Goal: Task Accomplishment & Management: Use online tool/utility

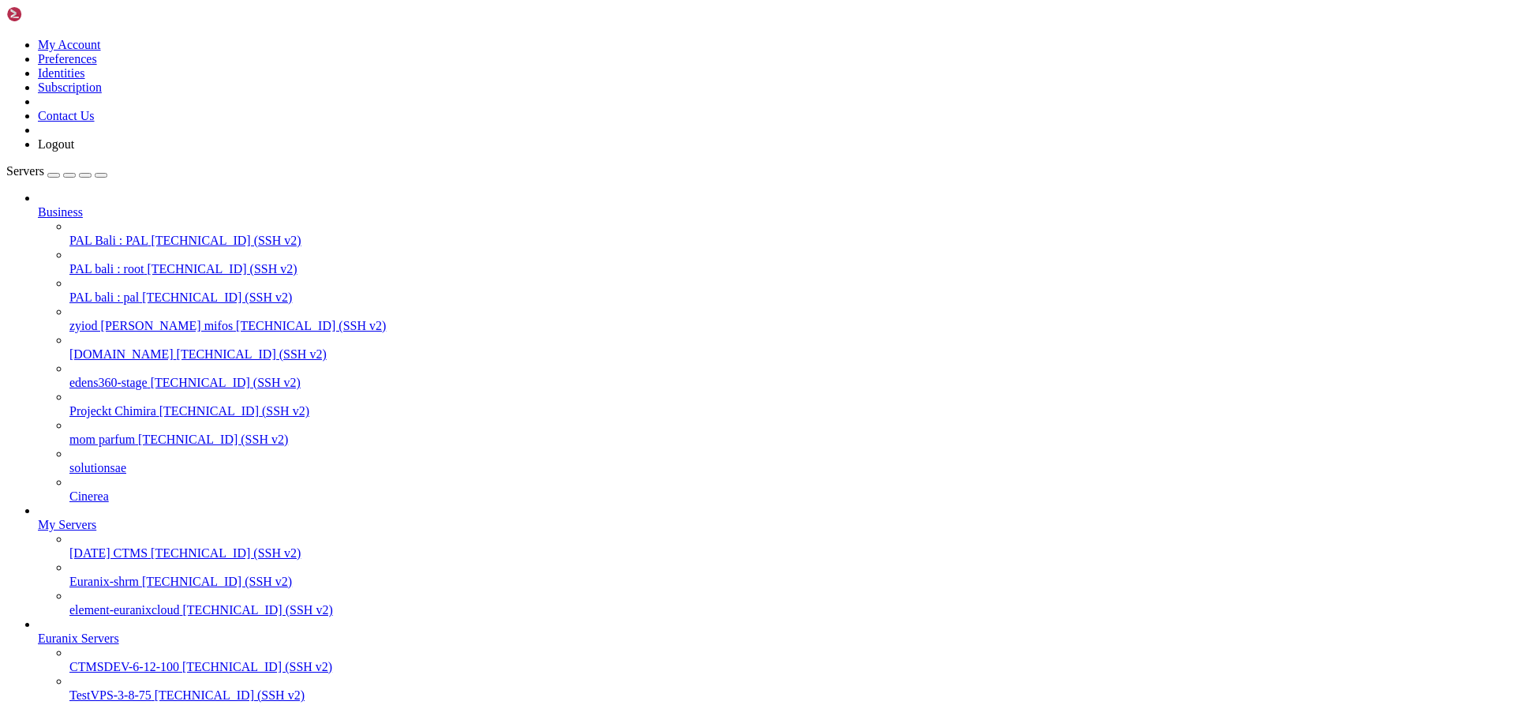
drag, startPoint x: 384, startPoint y: 1095, endPoint x: 182, endPoint y: 1094, distance: 202.8
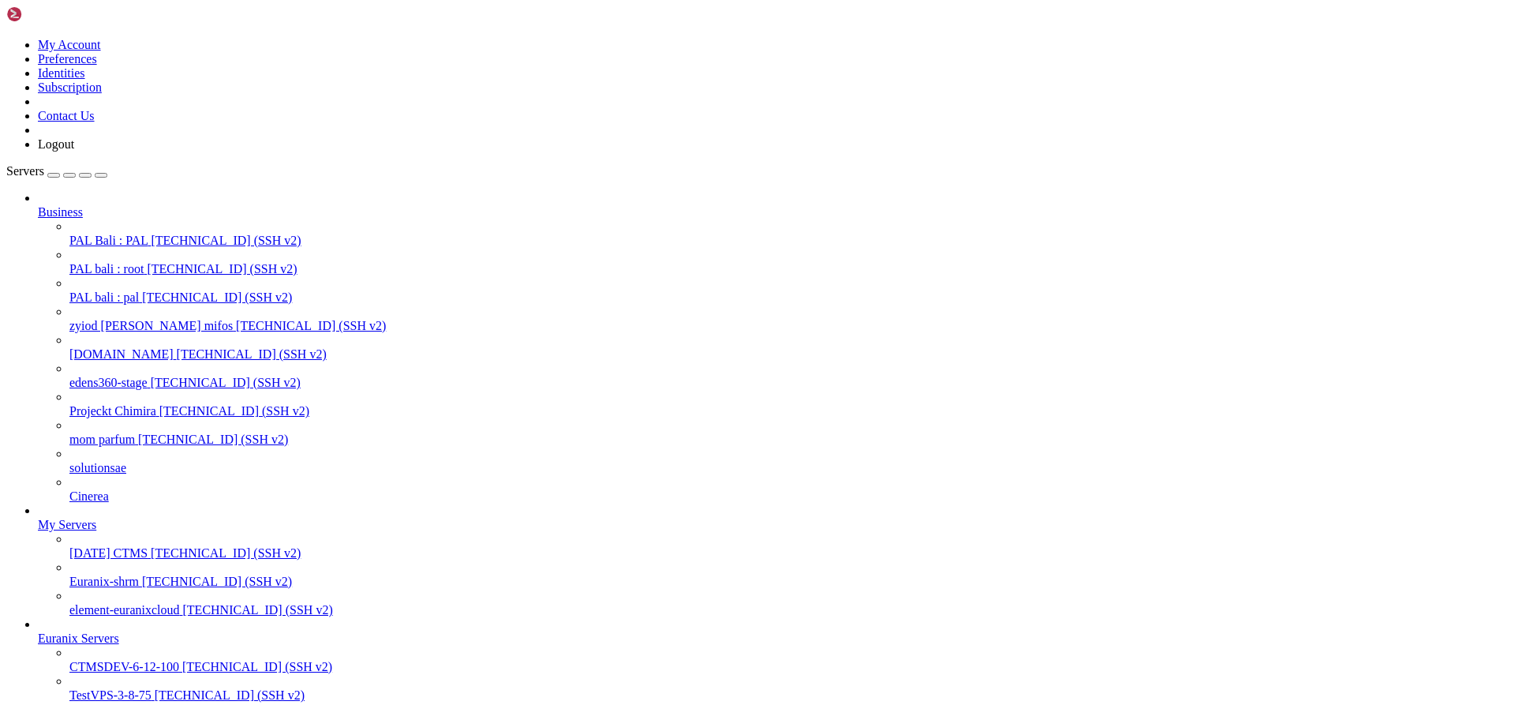
drag, startPoint x: 596, startPoint y: 1191, endPoint x: 81, endPoint y: 1192, distance: 514.6
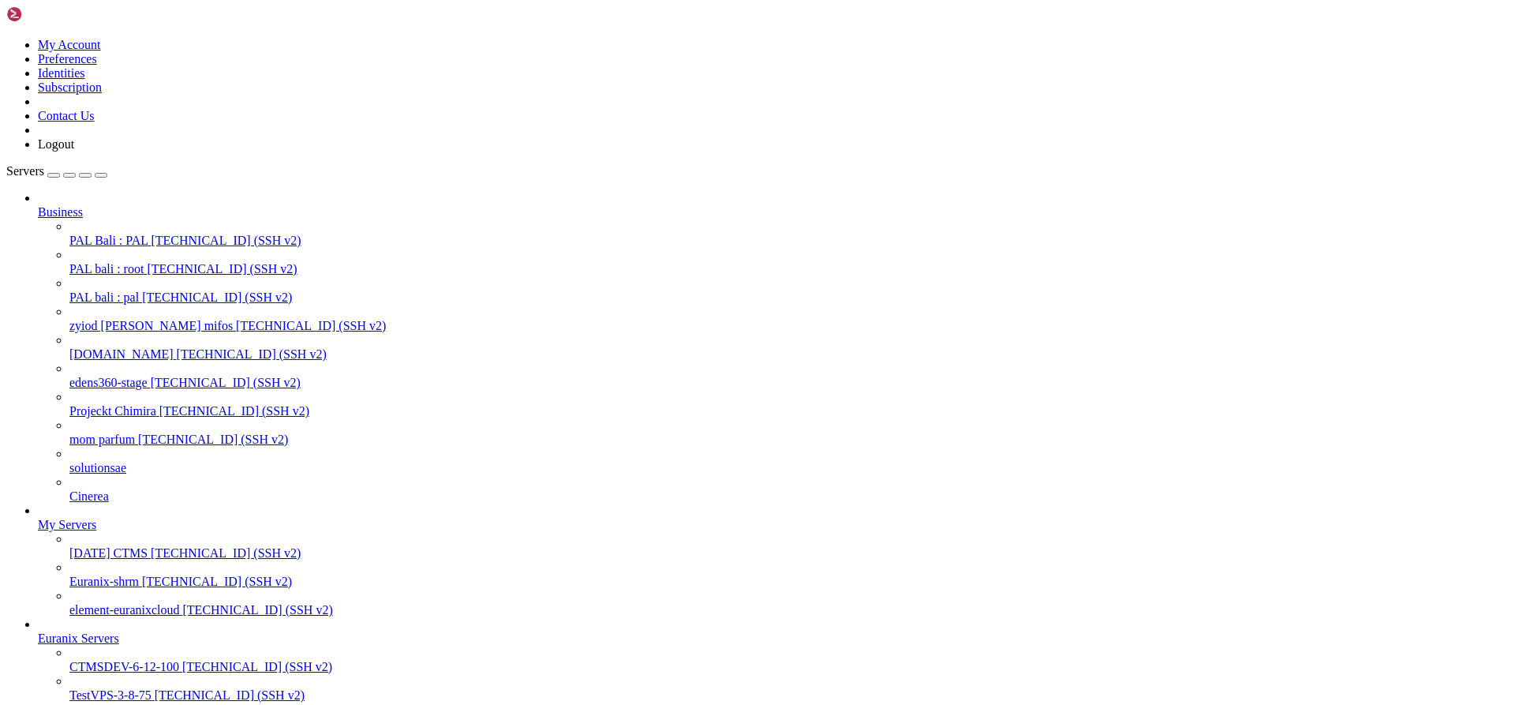
scroll to position [146, 0]
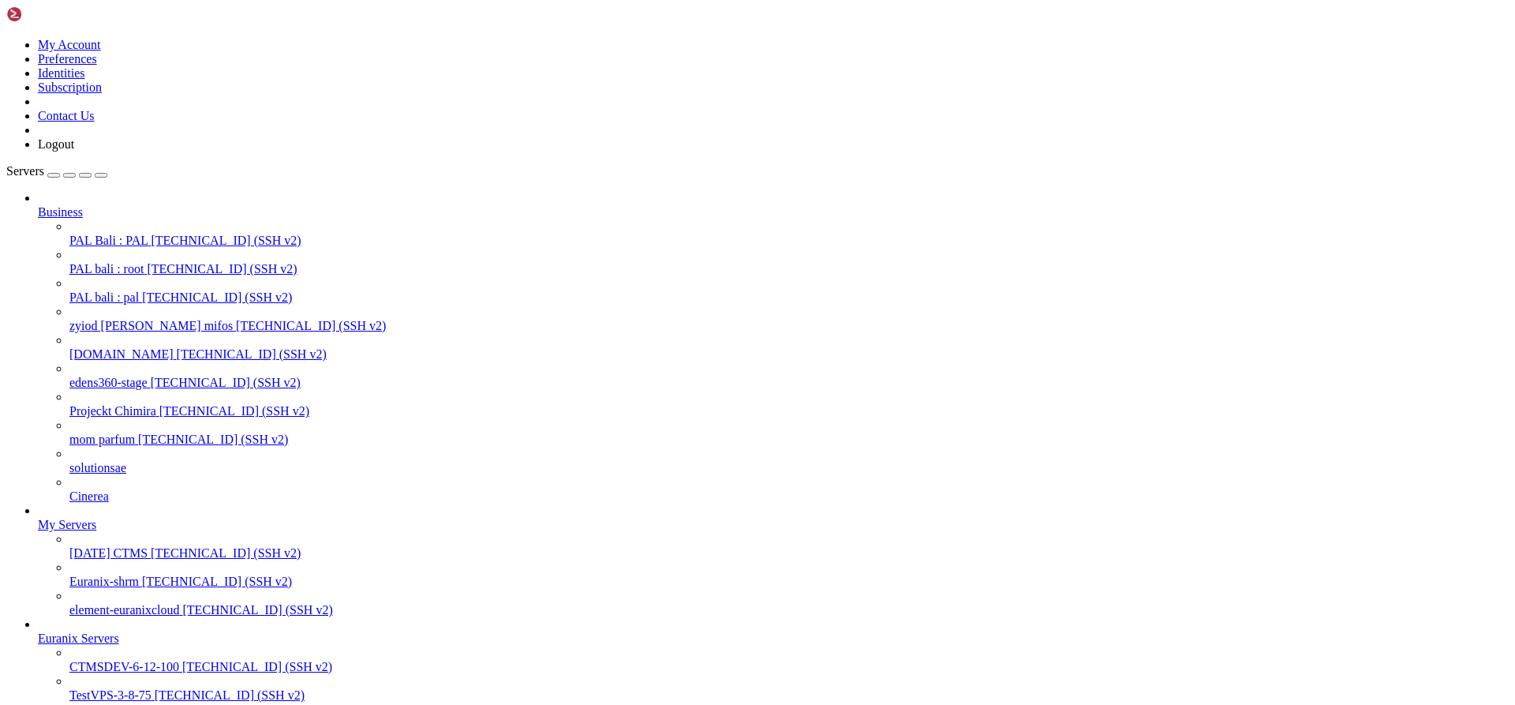
scroll to position [18564, 0]
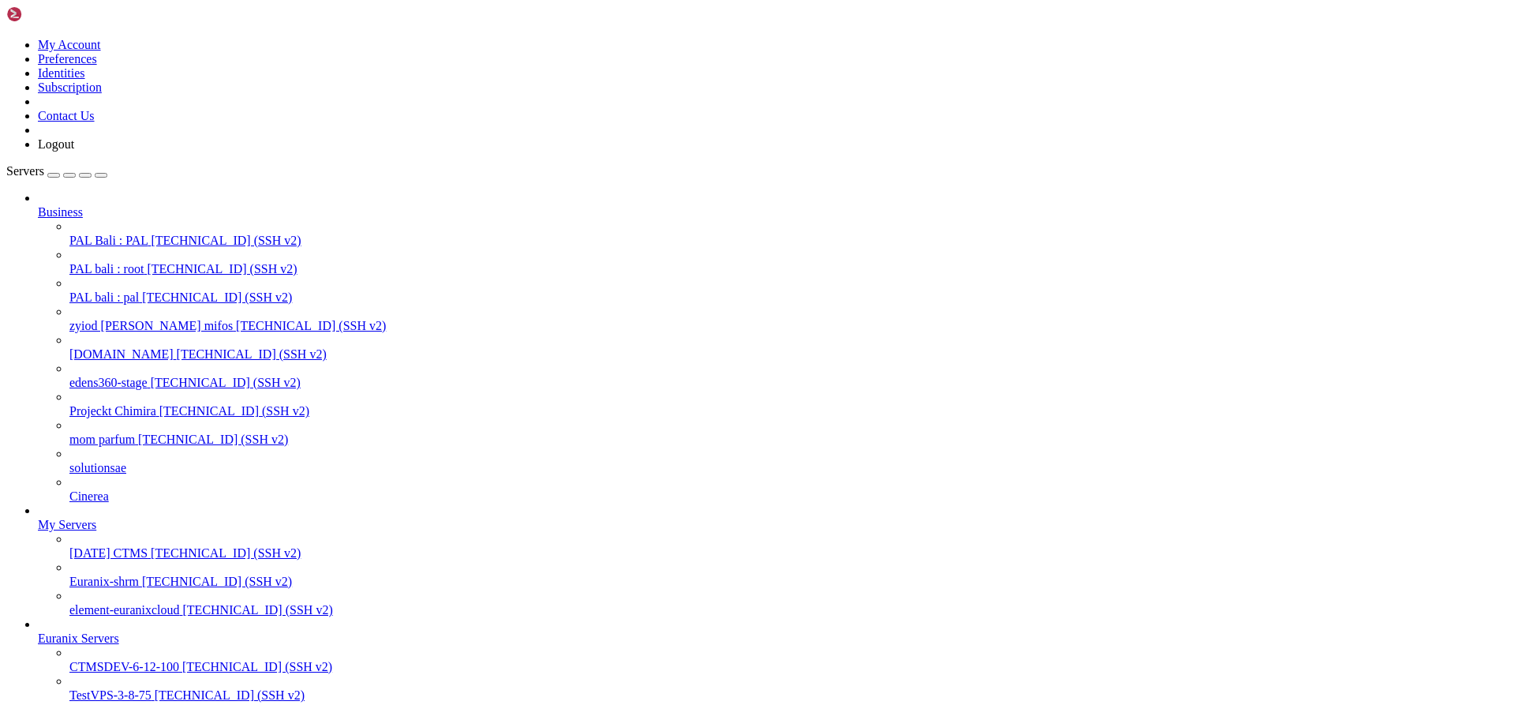
scroll to position [18613, 0]
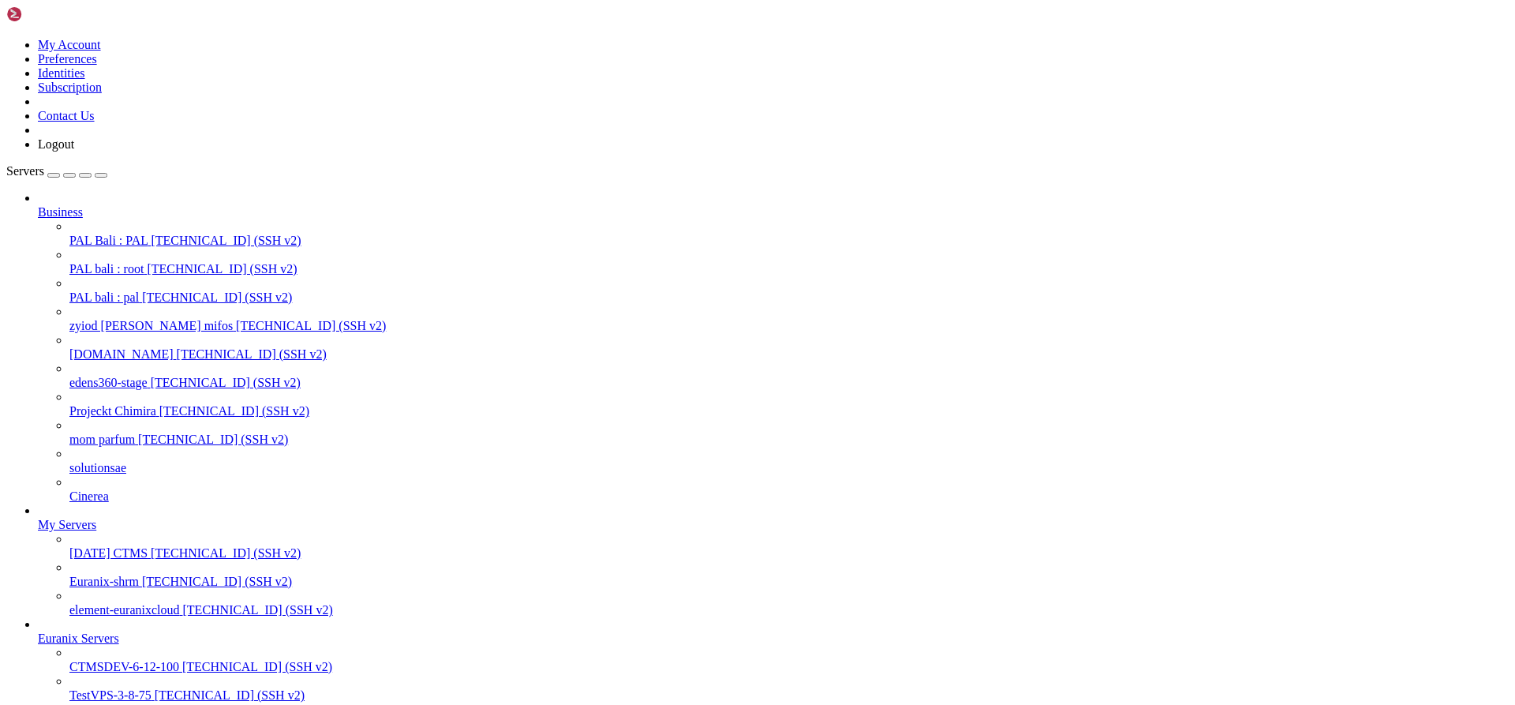
scroll to position [18857, 0]
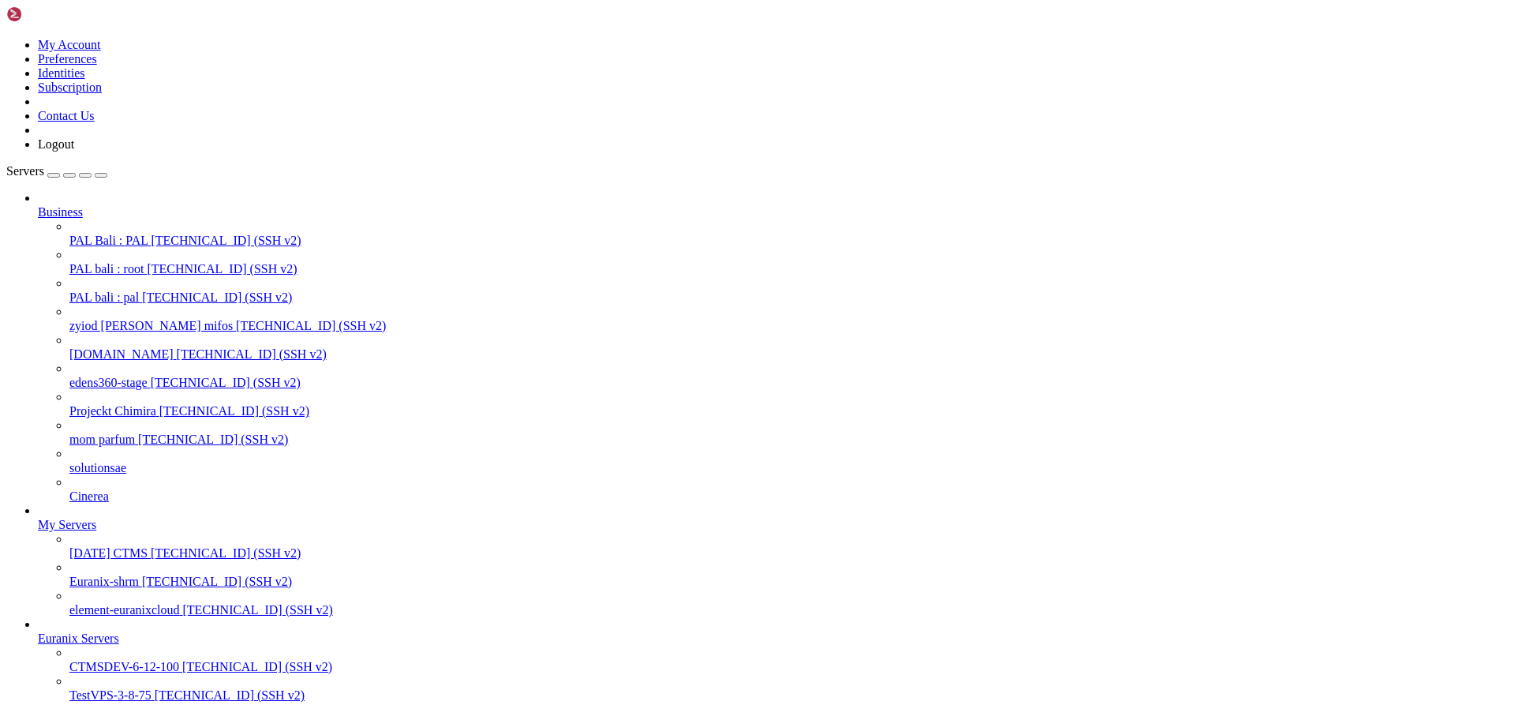
scroll to position [18905, 0]
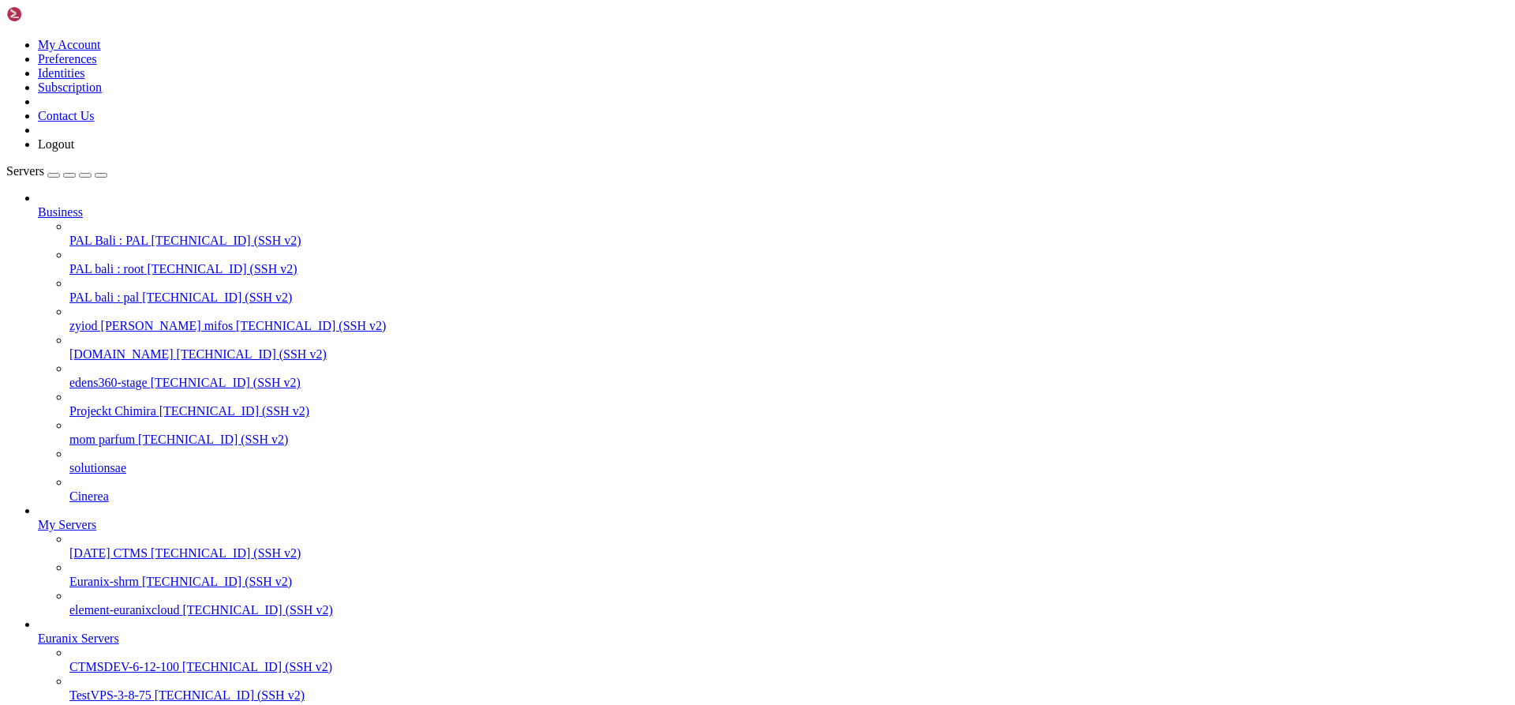
scroll to position [19039, 0]
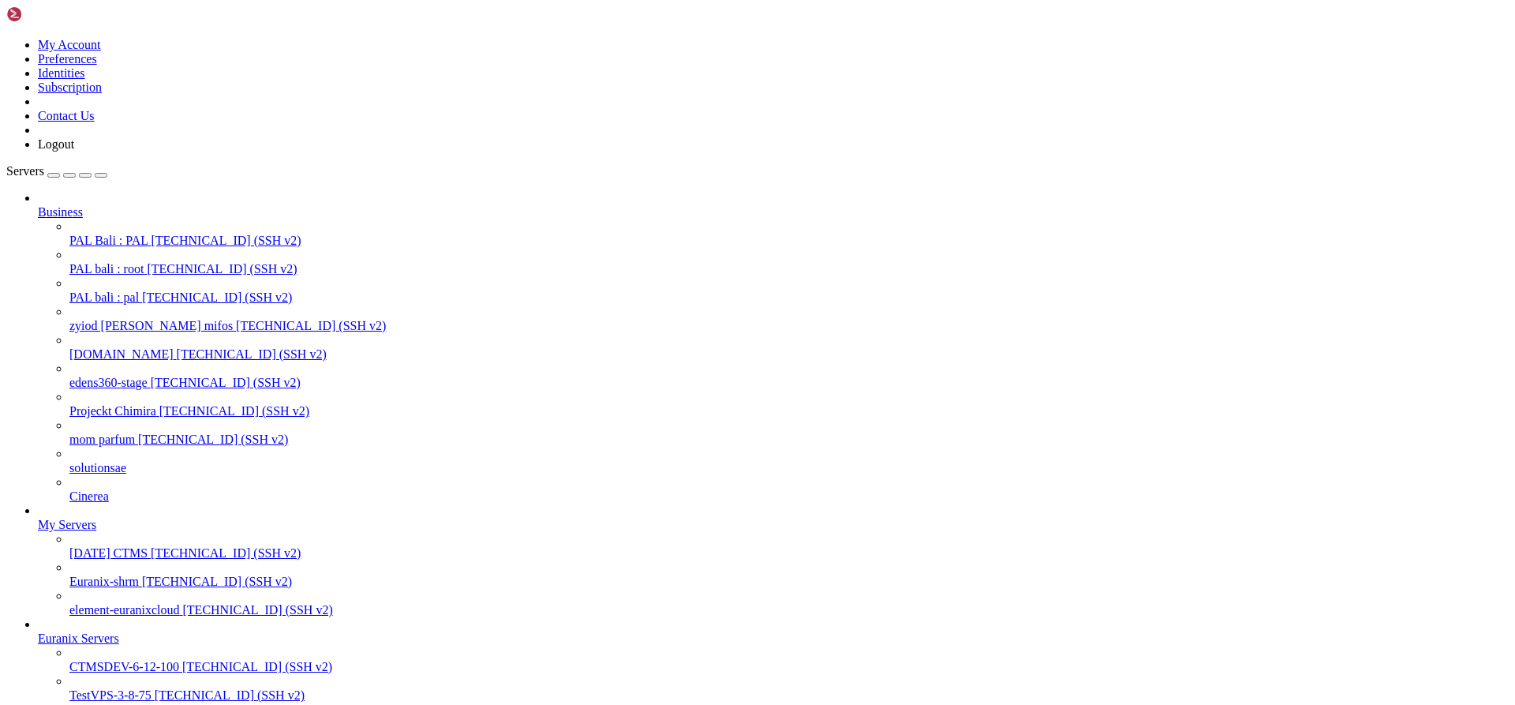
scroll to position [19088, 0]
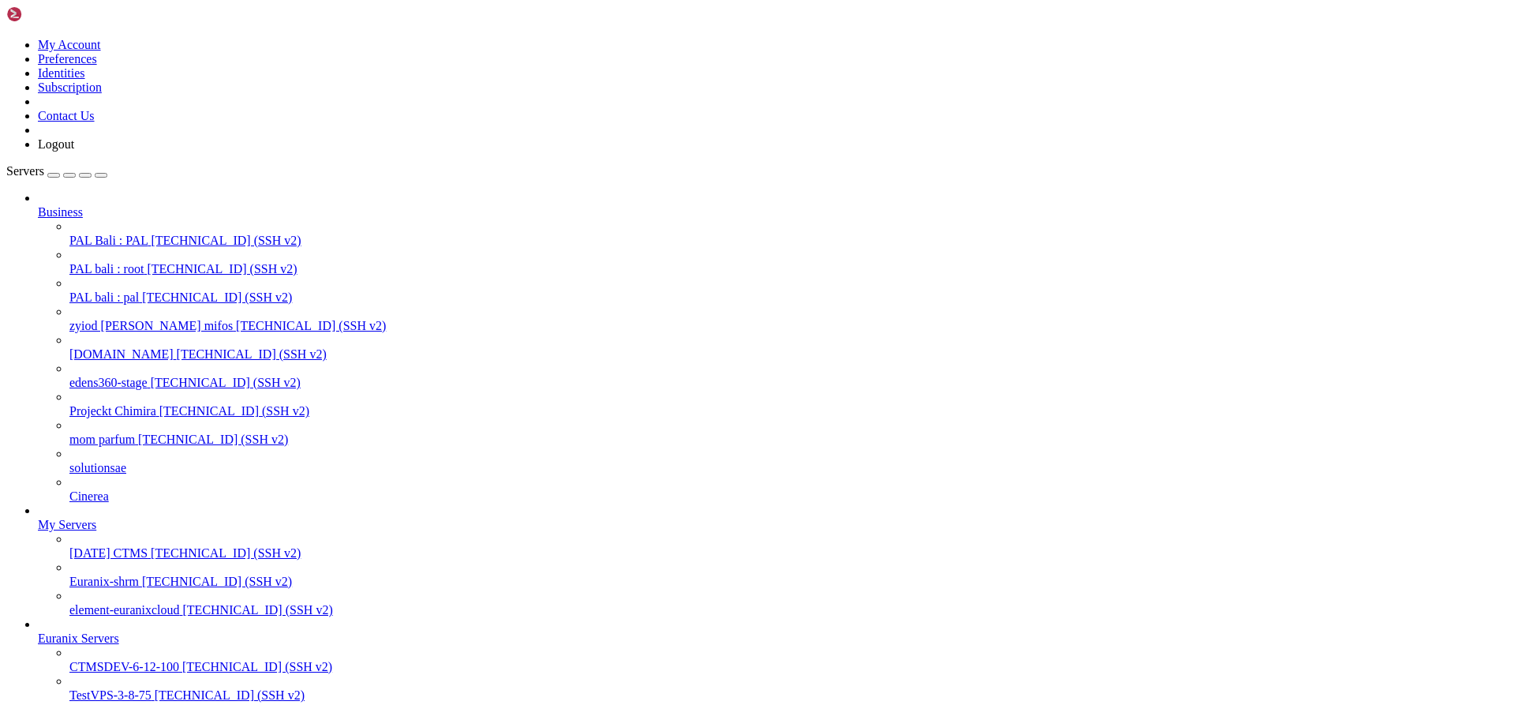
drag, startPoint x: 695, startPoint y: 1321, endPoint x: 711, endPoint y: 1331, distance: 18.4
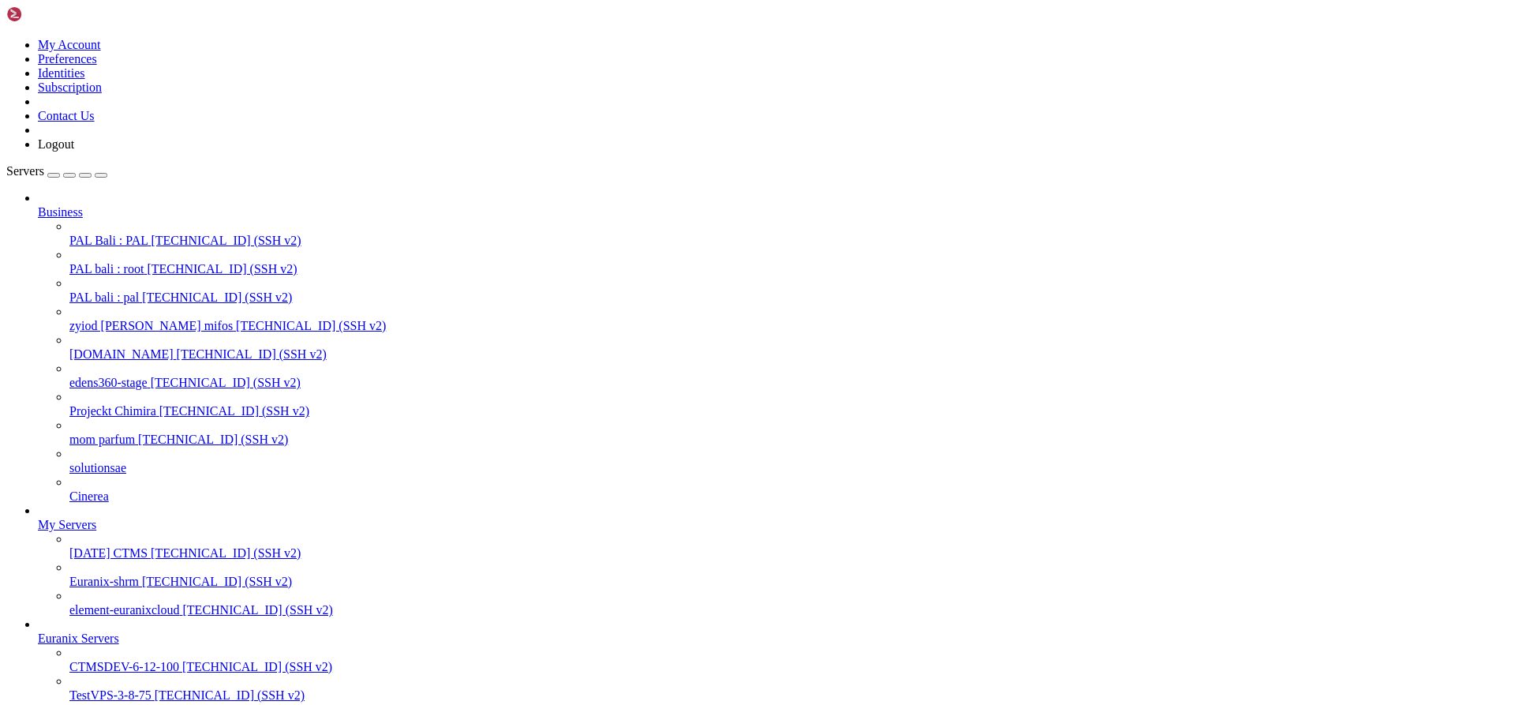
scroll to position [19186, 0]
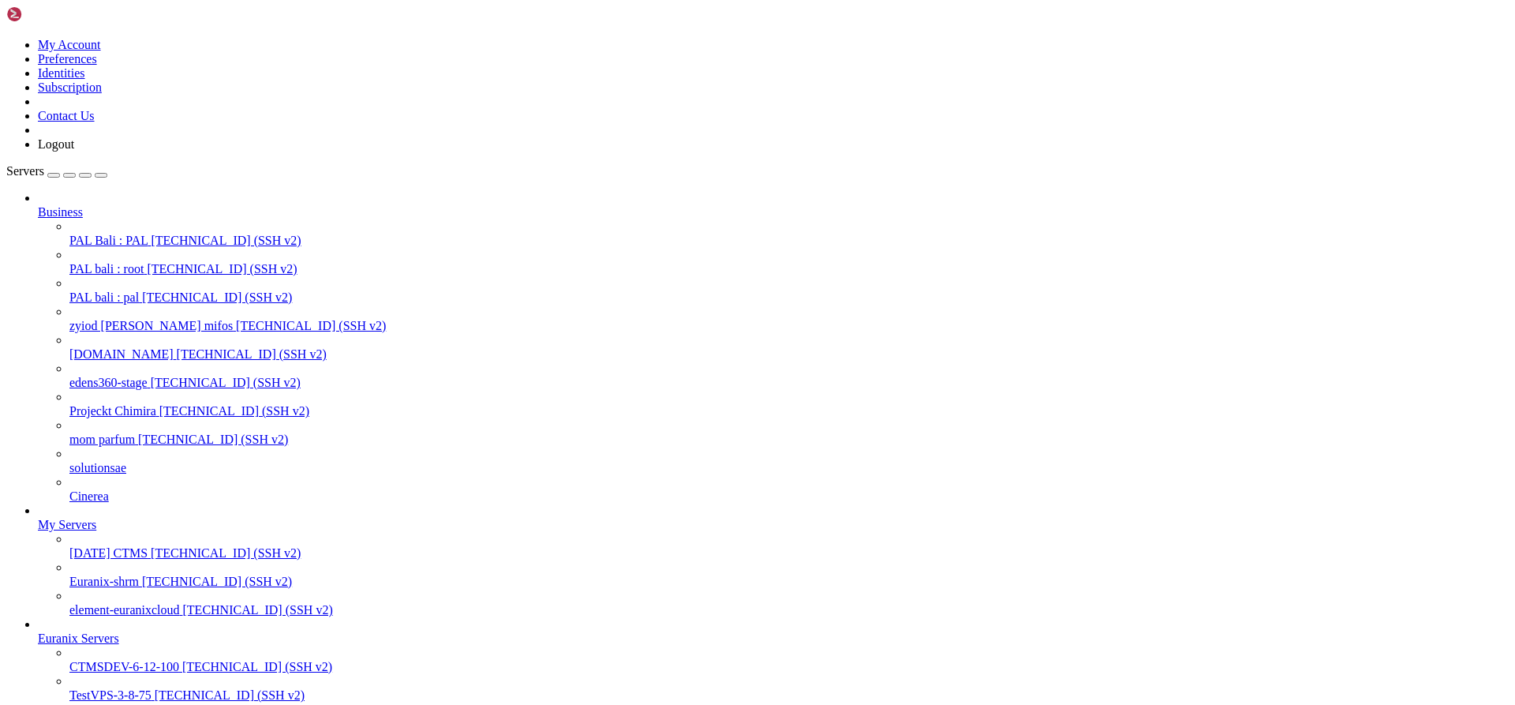
scroll to position [19356, 0]
